Goal: Task Accomplishment & Management: Complete application form

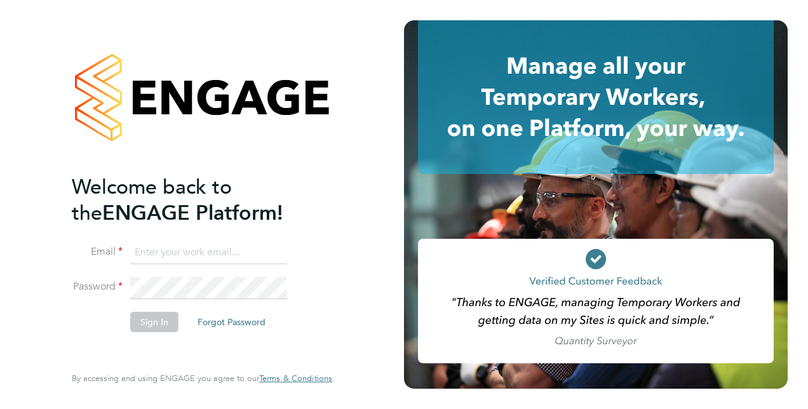
type input "wendylboyle@hotmail.co.uk"
click at [149, 321] on button "Sign In" at bounding box center [154, 322] width 48 height 20
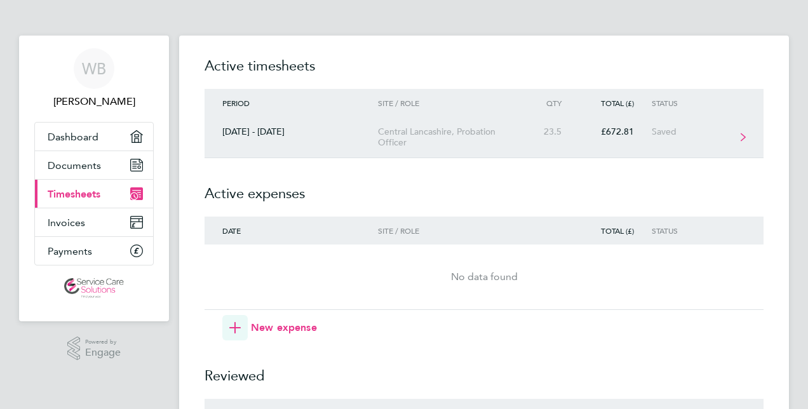
click at [736, 132] on link "22 - 28 Sept 2025 Central Lancashire, Probation Officer 23.5 £672.81 Saved" at bounding box center [483, 137] width 559 height 41
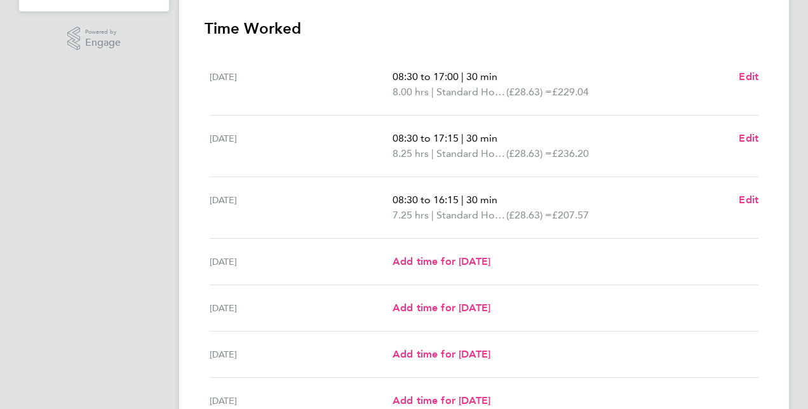
scroll to position [312, 0]
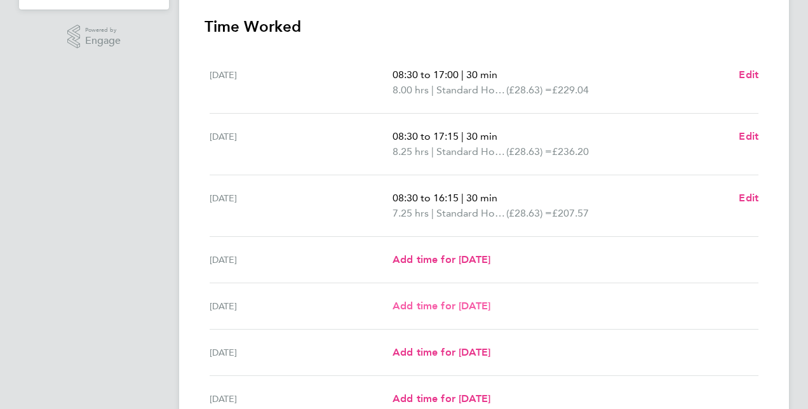
click at [465, 304] on span "Add time for Fri 26 Sep" at bounding box center [441, 306] width 98 height 12
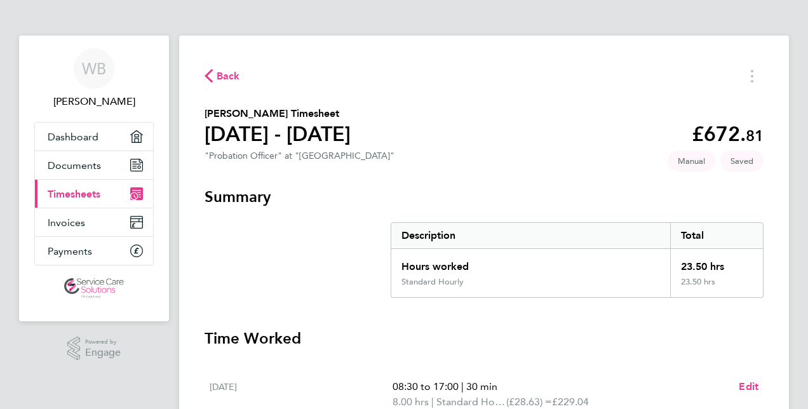
select select "30"
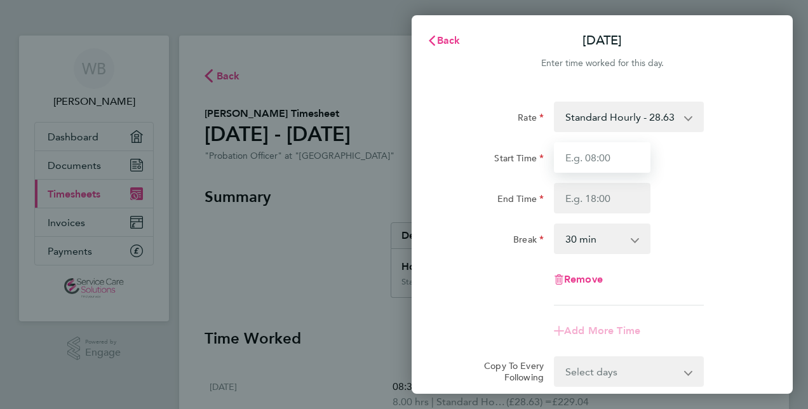
click at [589, 159] on input "Start Time" at bounding box center [602, 157] width 97 height 30
type input "11:30"
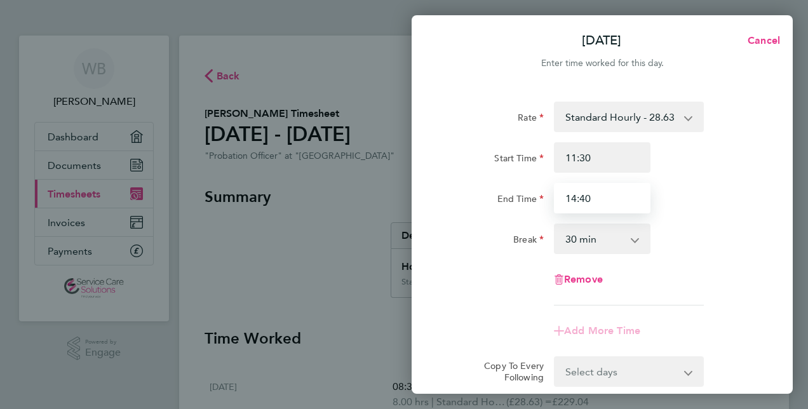
type input "14:40"
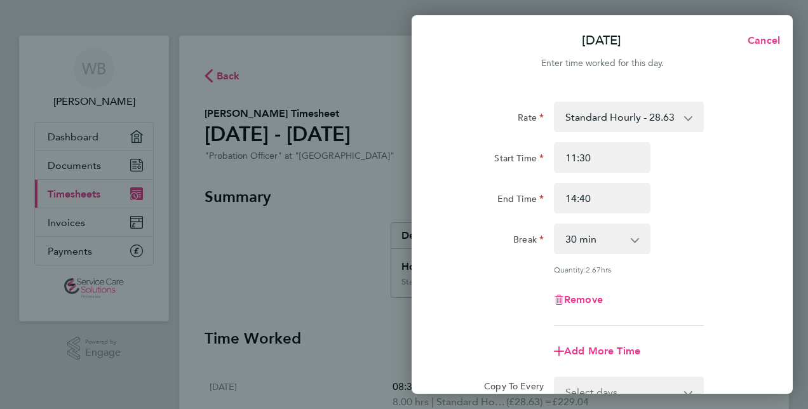
click at [634, 249] on app-icon-cross-button at bounding box center [641, 239] width 15 height 28
click at [630, 240] on select "0 min 15 min 30 min 45 min 60 min 75 min 90 min" at bounding box center [594, 239] width 79 height 28
select select "0"
click at [555, 225] on select "0 min 15 min 30 min 45 min 60 min 75 min 90 min" at bounding box center [594, 239] width 79 height 28
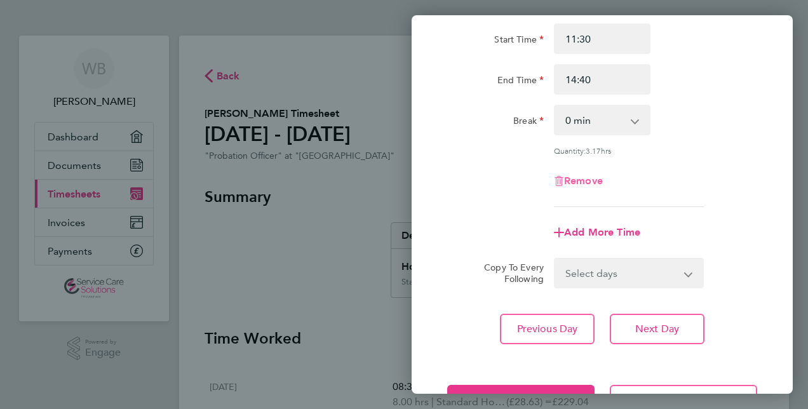
scroll to position [121, 0]
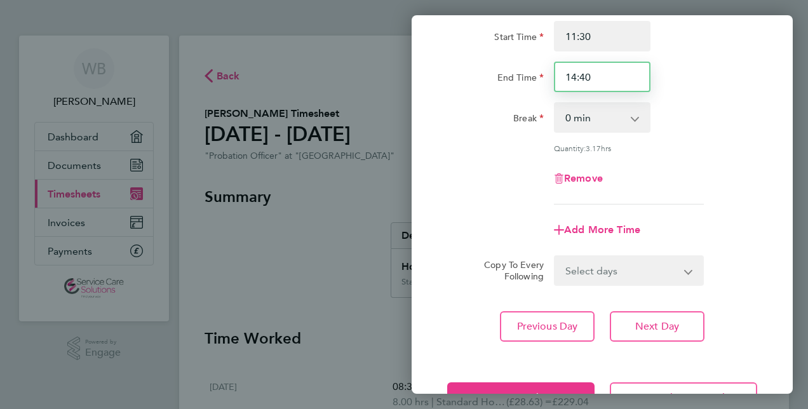
click at [591, 77] on input "14:40" at bounding box center [602, 77] width 97 height 30
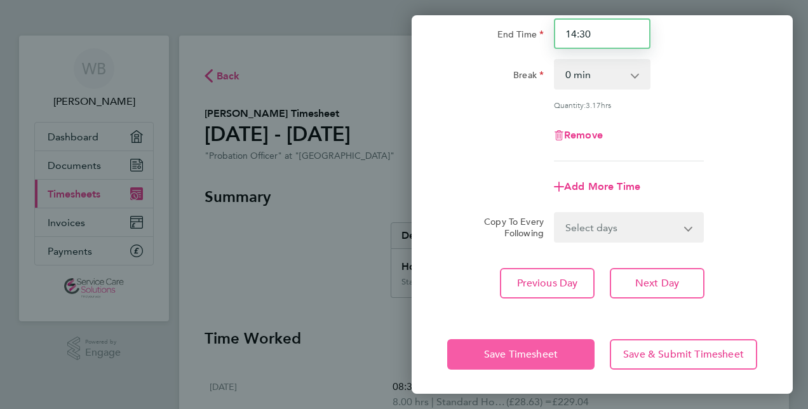
type input "14:30"
click at [528, 353] on span "Save Timesheet" at bounding box center [521, 354] width 74 height 13
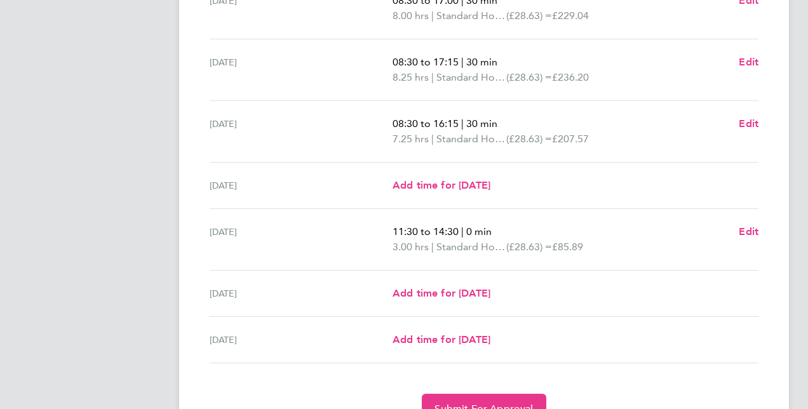
scroll to position [450, 0]
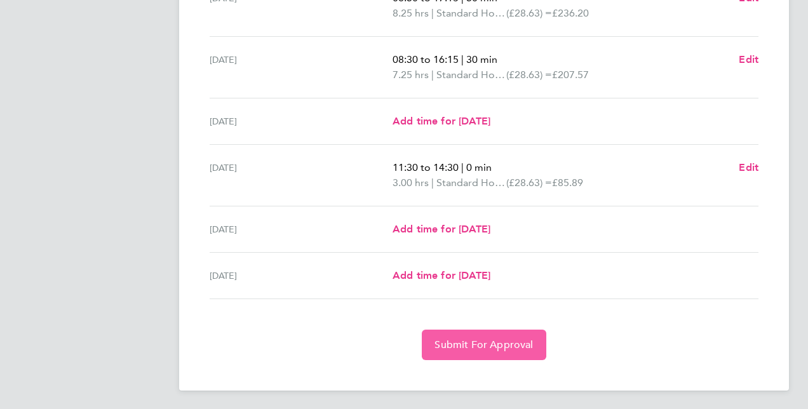
click at [484, 338] on span "Submit For Approval" at bounding box center [483, 344] width 98 height 13
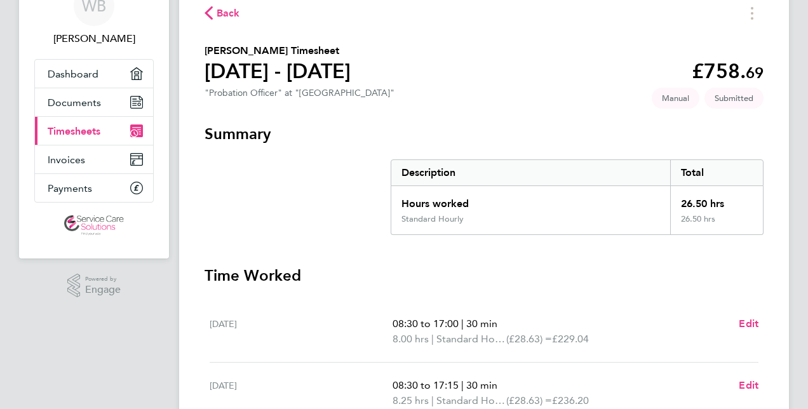
scroll to position [62, 0]
click at [78, 133] on span "Timesheets" at bounding box center [74, 132] width 53 height 12
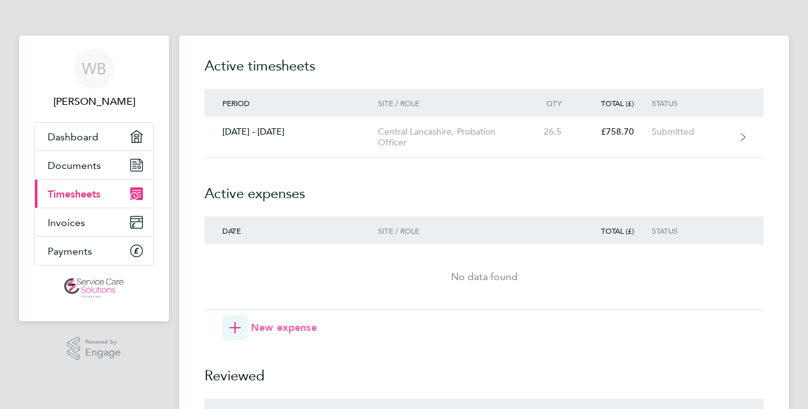
click at [236, 324] on icon "button" at bounding box center [234, 327] width 11 height 11
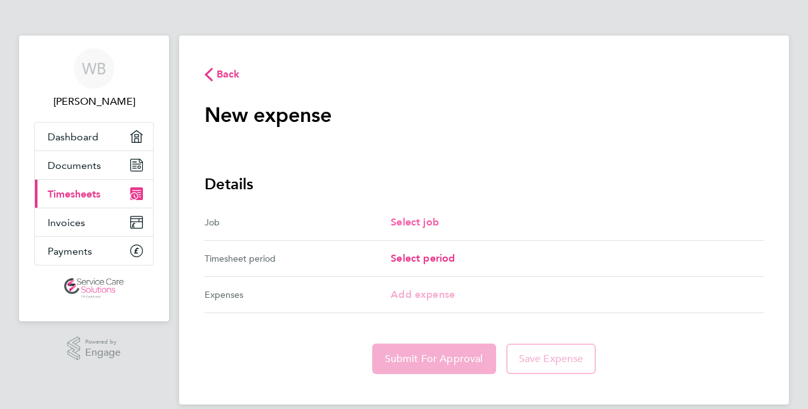
click at [406, 224] on span "Select job" at bounding box center [415, 222] width 48 height 12
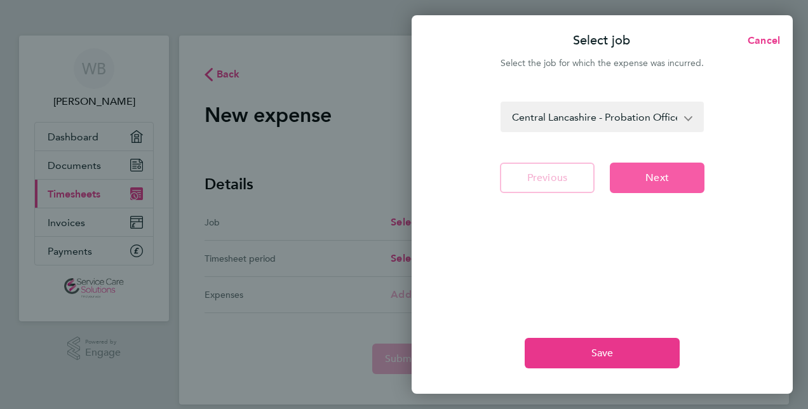
click at [663, 178] on span "Next" at bounding box center [656, 177] width 23 height 13
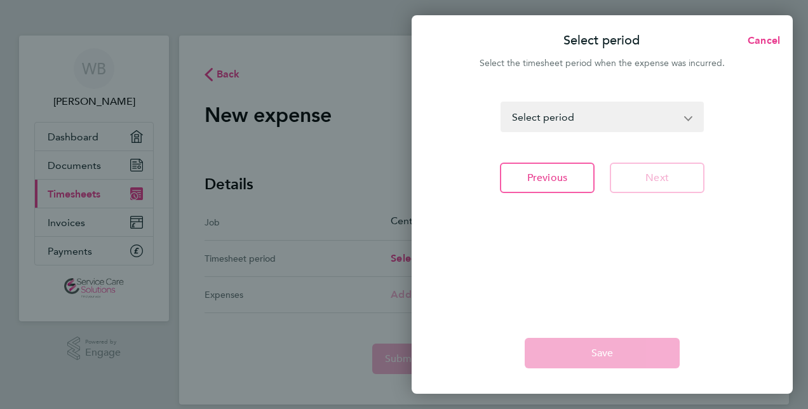
click at [688, 115] on app-icon-cross-button at bounding box center [694, 117] width 15 height 28
click at [688, 117] on app-icon-cross-button at bounding box center [694, 117] width 15 height 28
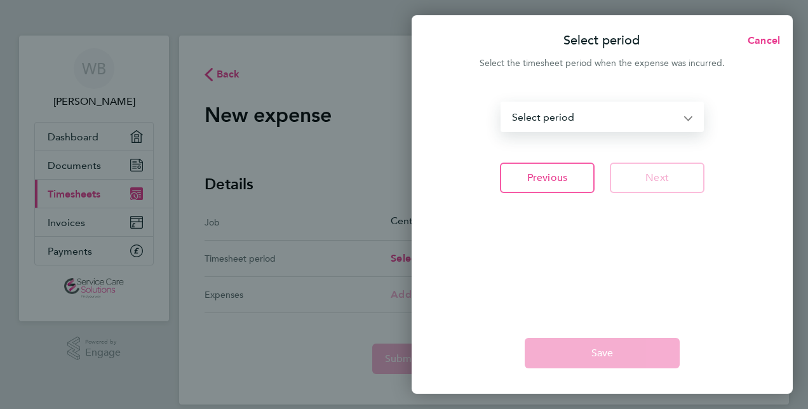
click at [686, 117] on select "28 Oct - 03 Nov 2024 04 - 10 Nov 2024 11 - 17 Nov 2024 18 - 24 Nov 2024 25 Nov …" at bounding box center [594, 117] width 185 height 28
select select "39: Object"
click at [502, 103] on select "28 Oct - 03 Nov 2024 04 - 10 Nov 2024 11 - 17 Nov 2024 18 - 24 Nov 2024 25 Nov …" at bounding box center [594, 117] width 185 height 28
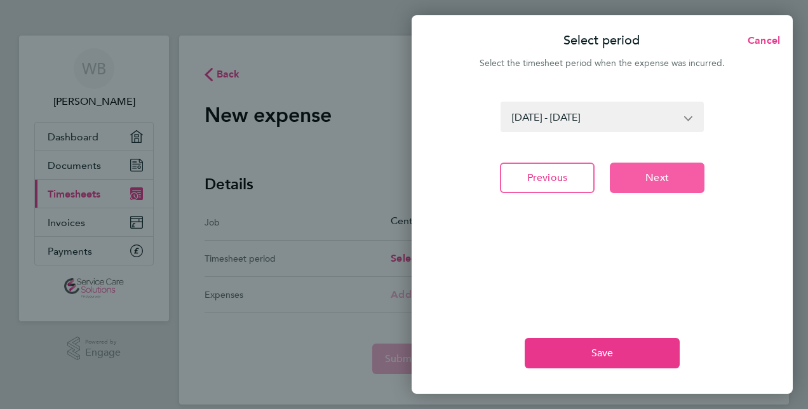
click at [663, 174] on span "Next" at bounding box center [656, 177] width 23 height 13
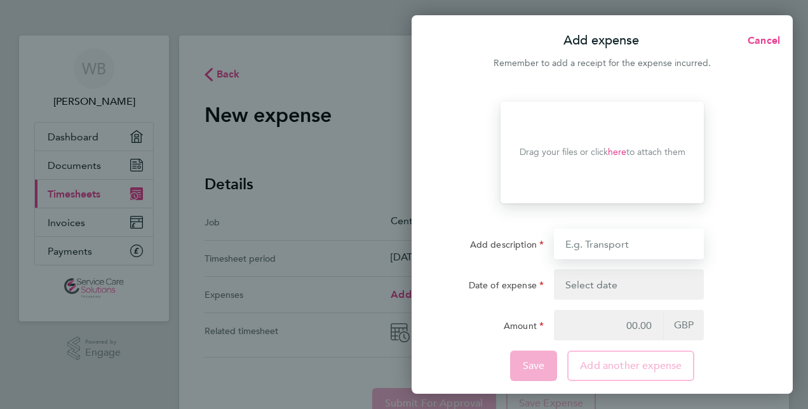
click at [587, 246] on input "Add description" at bounding box center [629, 244] width 150 height 30
type input "Millege"
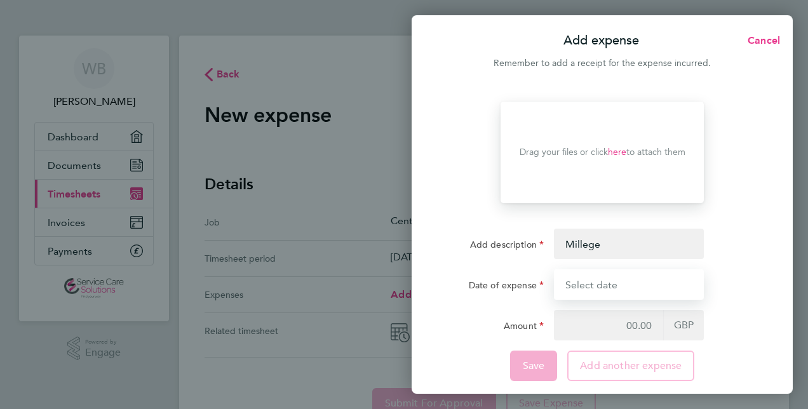
type input "09 Sep 25"
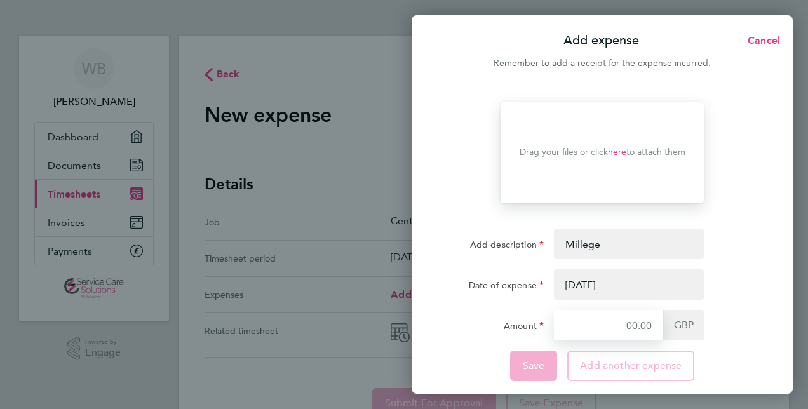
type input "7.20"
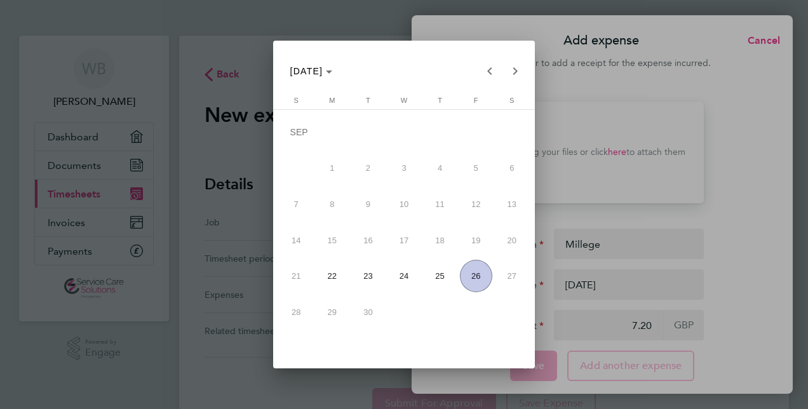
click at [620, 283] on body "WB Wendy Boyle Applications: Dashboard Documents Current page: Timesheets Invoi…" at bounding box center [404, 234] width 808 height 469
click at [377, 275] on span "23" at bounding box center [368, 276] width 32 height 32
type input "23 Sep 25"
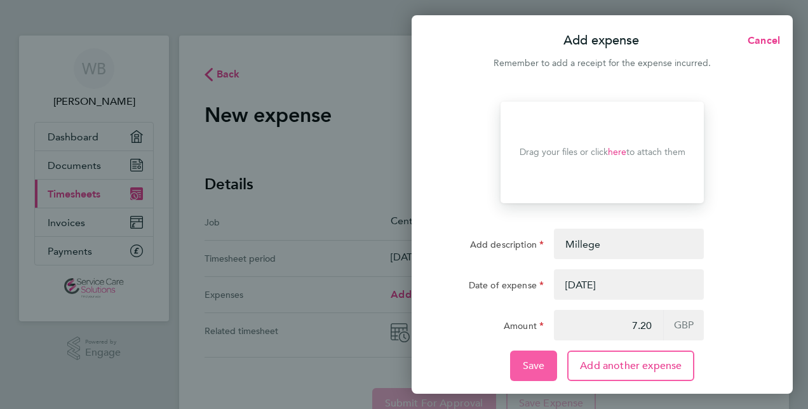
click at [530, 364] on span "Save" at bounding box center [534, 365] width 22 height 13
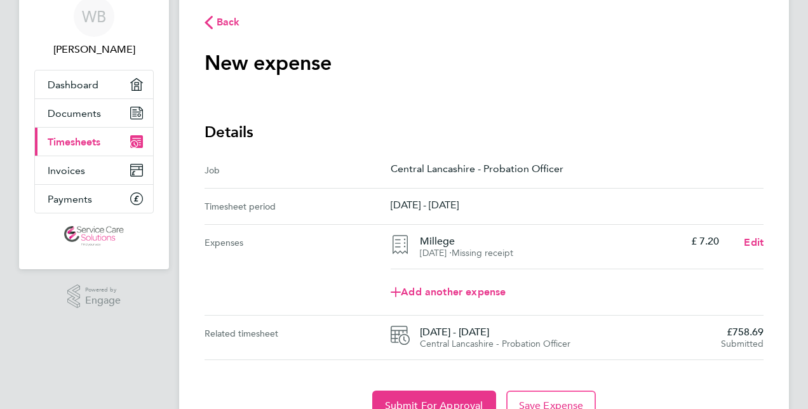
scroll to position [114, 0]
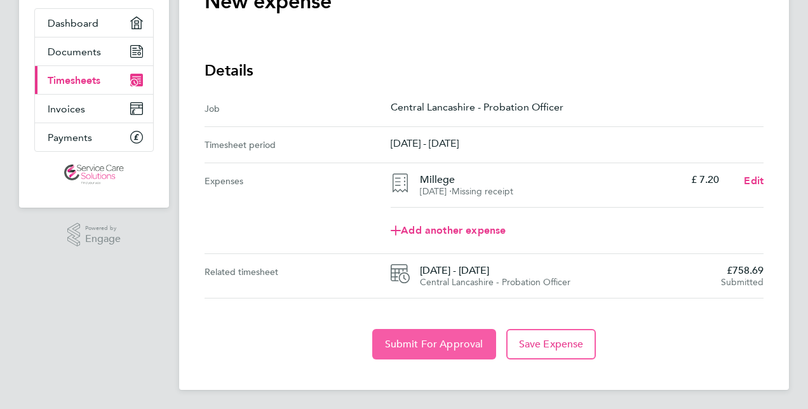
click at [434, 338] on span "Submit For Approval" at bounding box center [434, 344] width 98 height 13
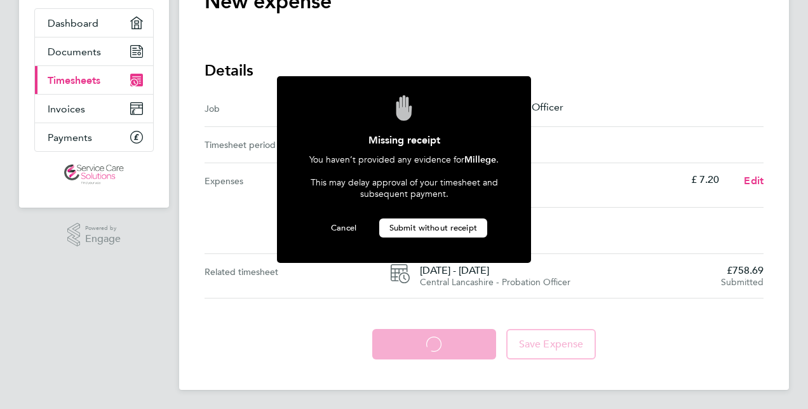
click at [422, 225] on span "Submit without receipt" at bounding box center [433, 227] width 88 height 11
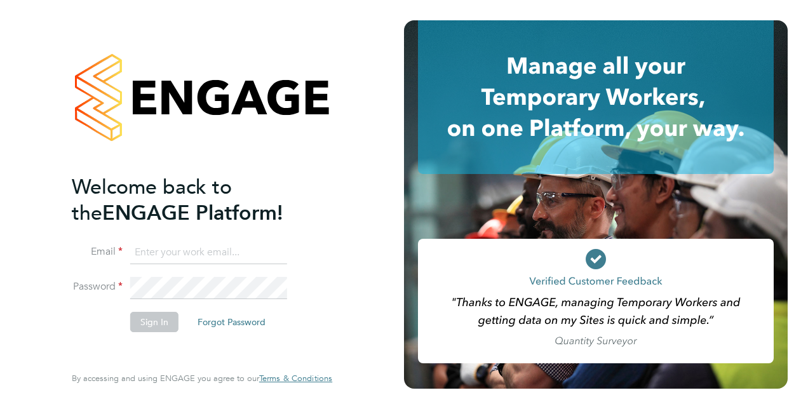
type input "[EMAIL_ADDRESS][DOMAIN_NAME]"
click at [143, 316] on button "Sign In" at bounding box center [154, 322] width 48 height 20
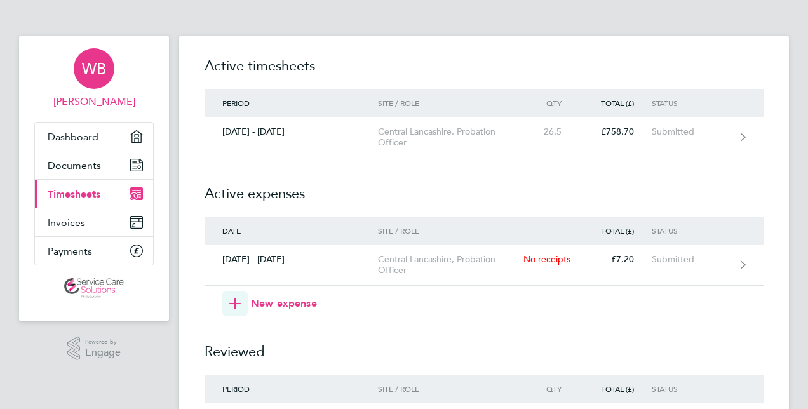
click at [98, 76] on span "WB" at bounding box center [94, 68] width 24 height 17
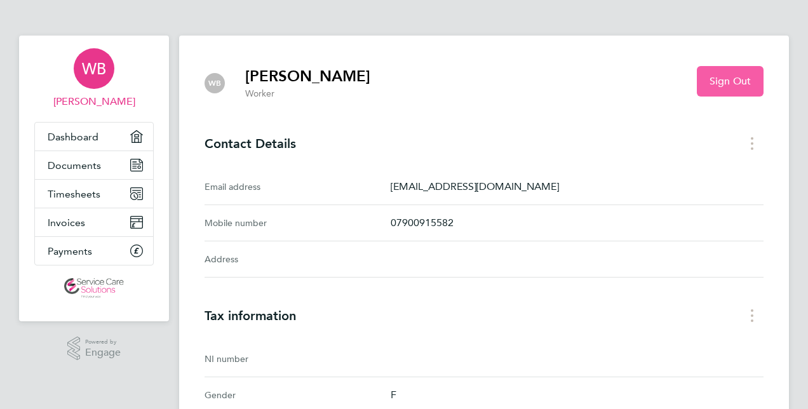
click at [720, 77] on span "Sign Out" at bounding box center [729, 81] width 41 height 13
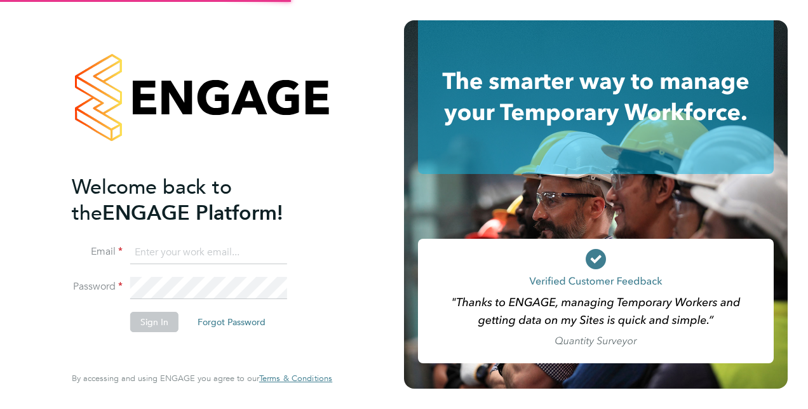
type input "[EMAIL_ADDRESS][DOMAIN_NAME]"
